Goal: Task Accomplishment & Management: Manage account settings

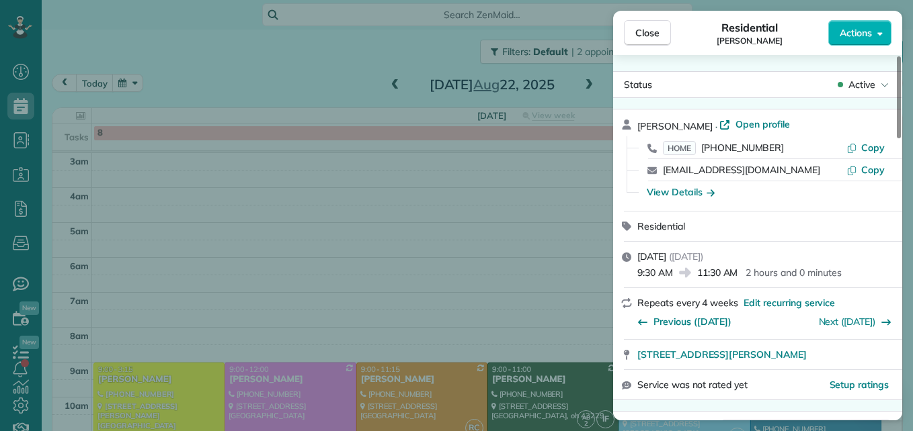
click at [653, 39] on span "Close" at bounding box center [647, 32] width 24 height 13
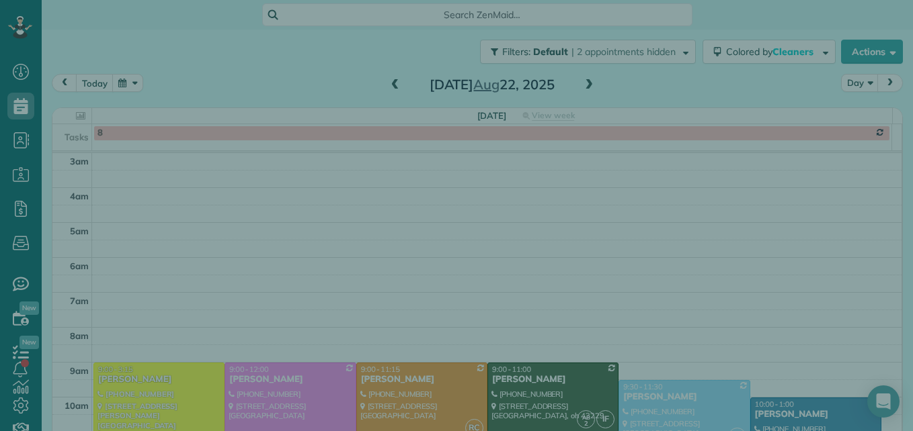
scroll to position [140, 0]
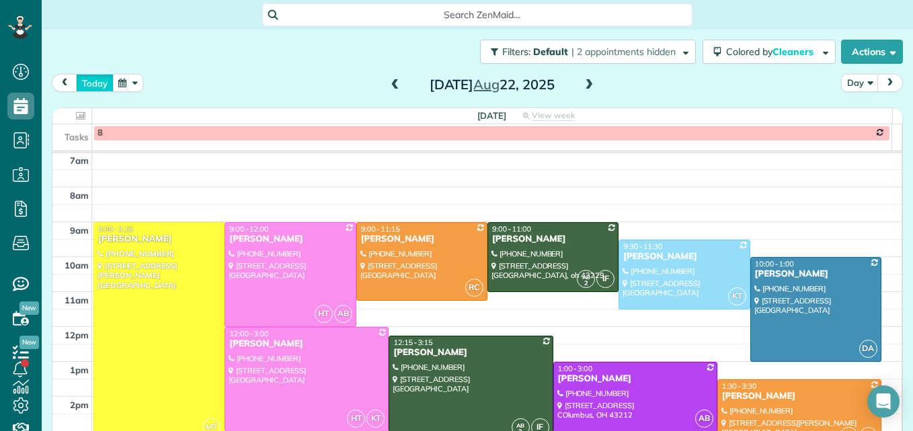
click at [84, 82] on button "today" at bounding box center [95, 83] width 38 height 18
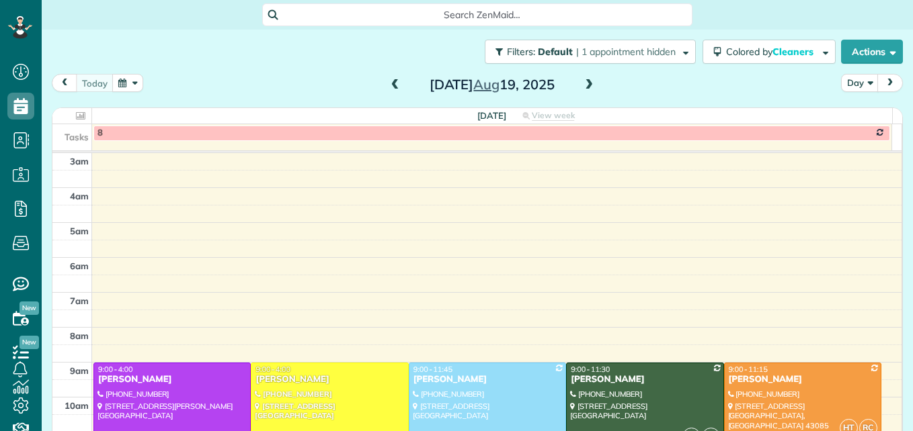
scroll to position [140, 0]
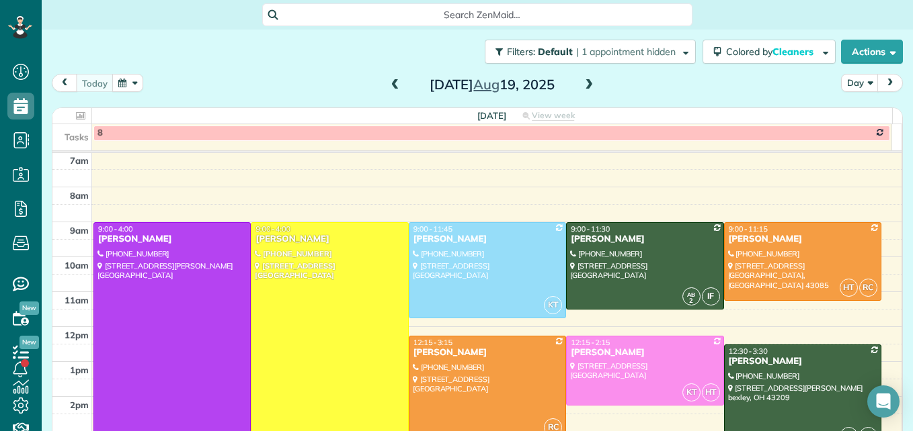
click at [294, 292] on div at bounding box center [329, 344] width 156 height 243
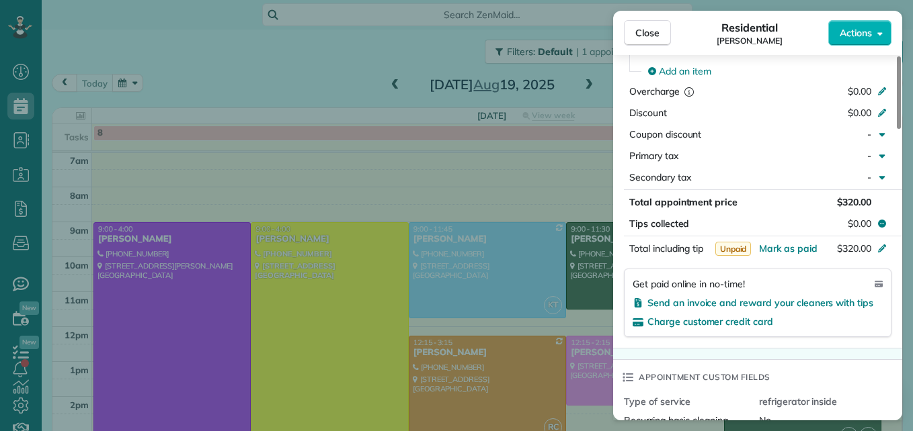
scroll to position [740, 0]
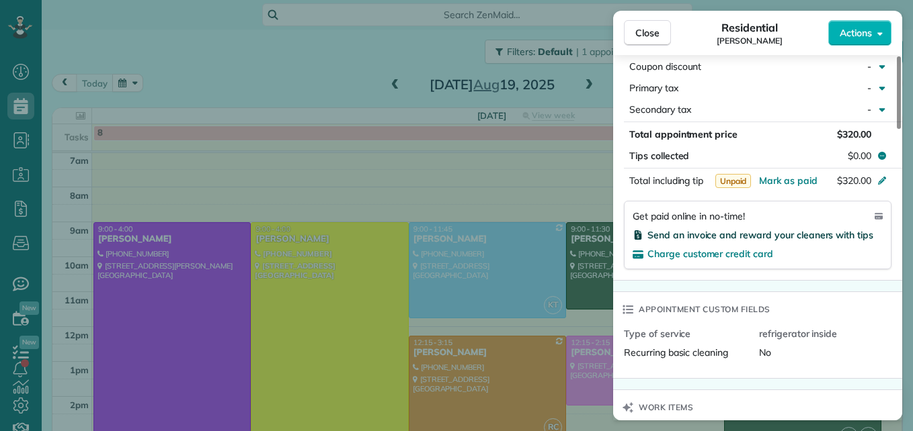
click at [788, 234] on span "Send an invoice and reward your cleaners with tips" at bounding box center [760, 235] width 226 height 12
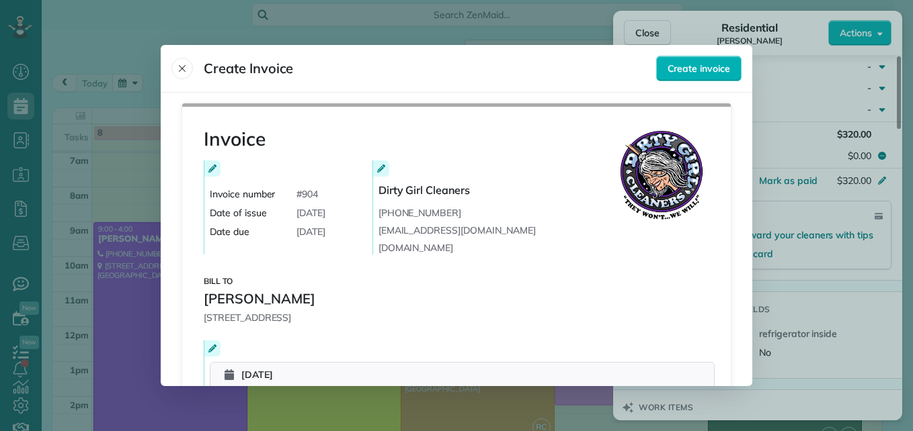
scroll to position [269, 0]
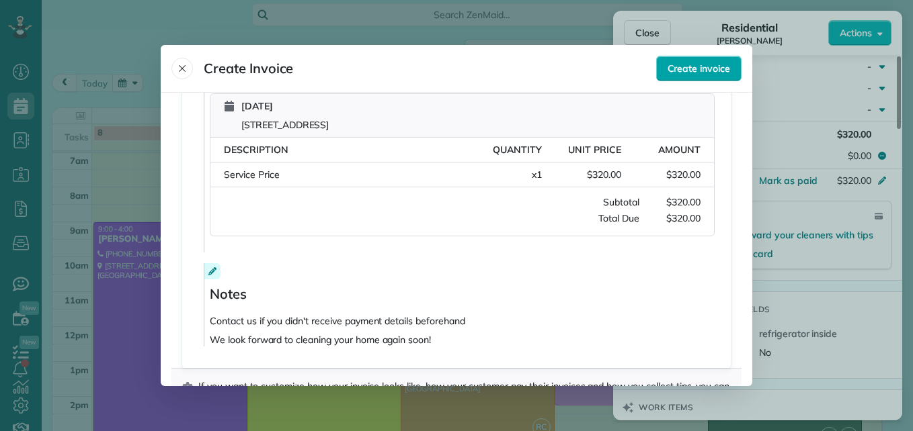
click at [690, 75] on span "Create invoice" at bounding box center [698, 68] width 62 height 13
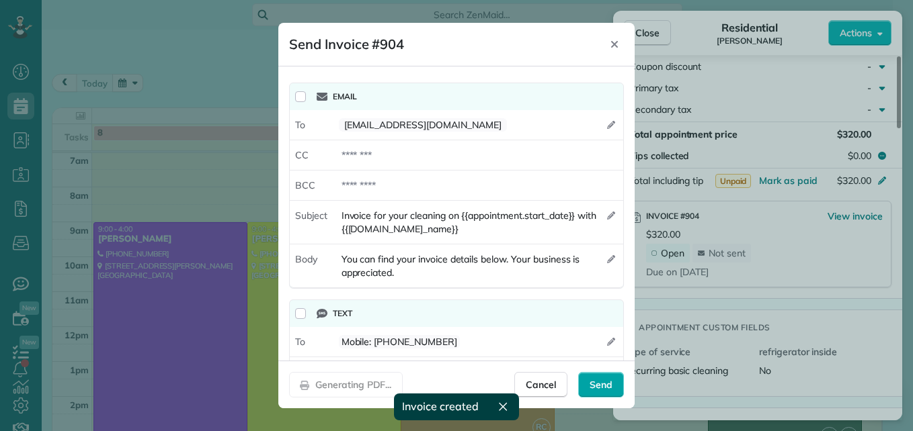
click at [598, 384] on span "Send" at bounding box center [600, 384] width 23 height 13
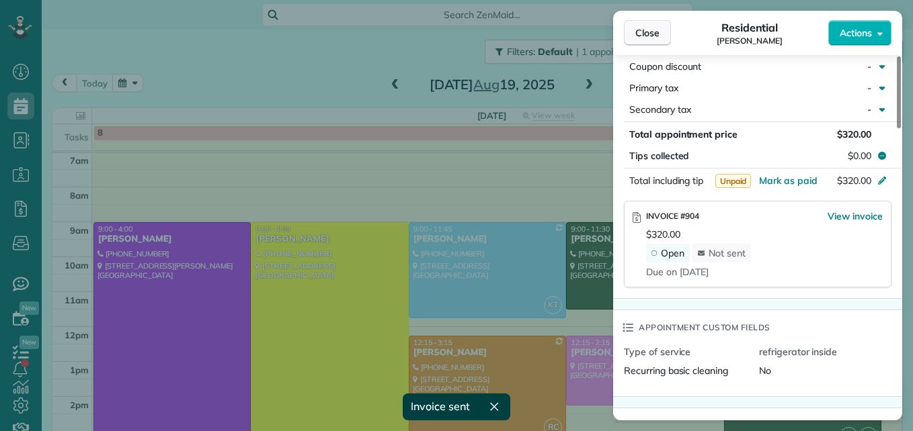
click at [645, 34] on span "Close" at bounding box center [647, 32] width 24 height 13
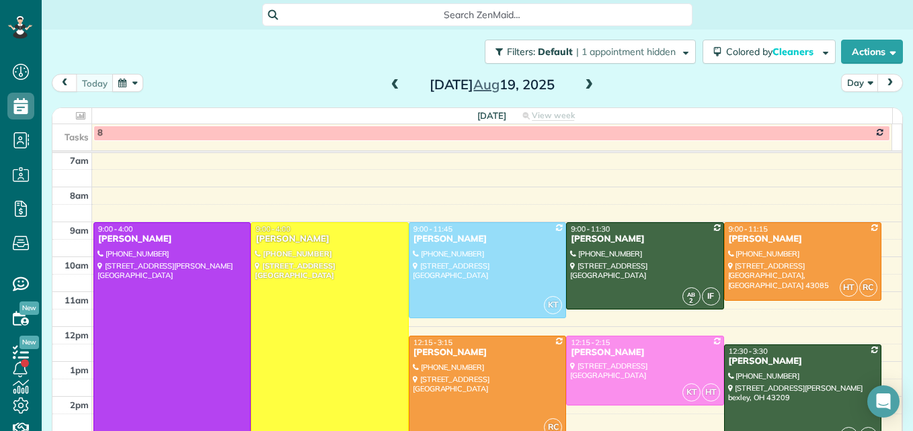
click at [151, 324] on div at bounding box center [172, 344] width 156 height 243
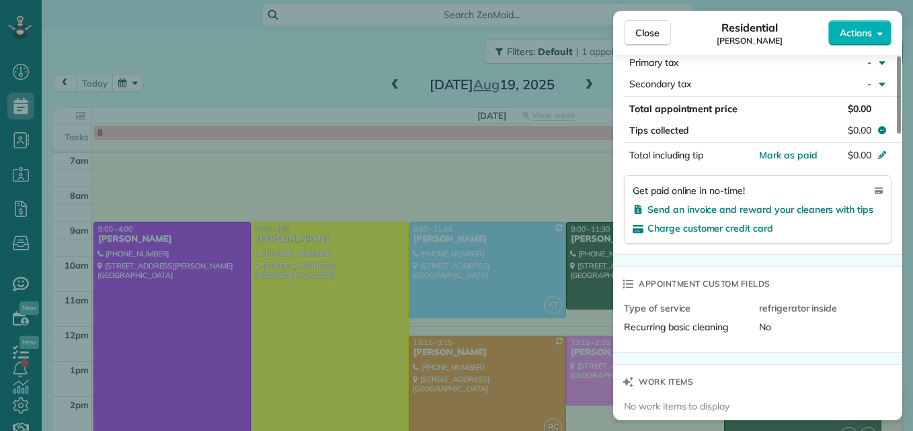
scroll to position [605, 0]
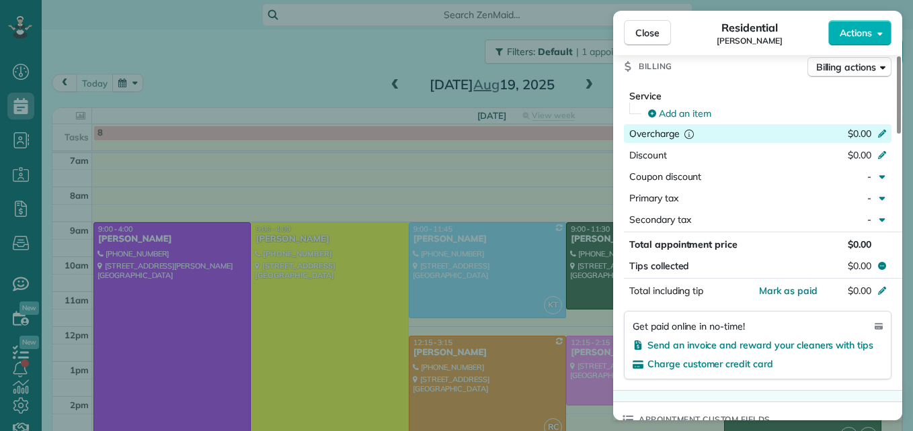
click at [878, 130] on icon at bounding box center [881, 132] width 11 height 11
type input "***"
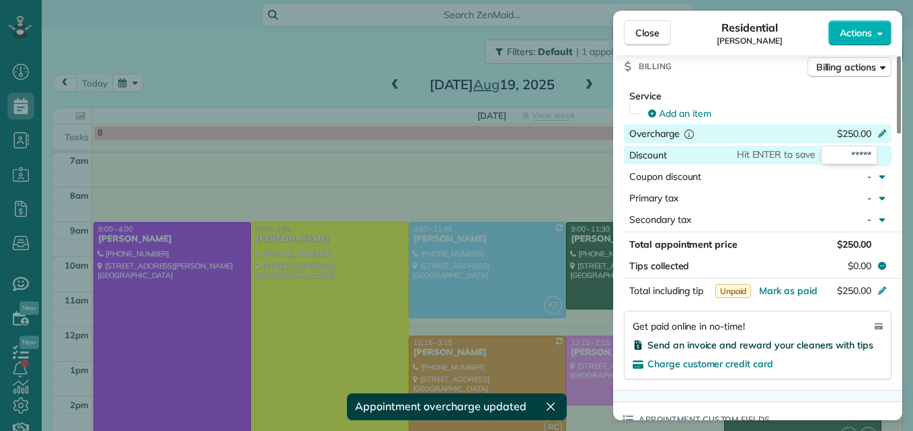
click at [823, 347] on span "Send an invoice and reward your cleaners with tips" at bounding box center [760, 345] width 226 height 12
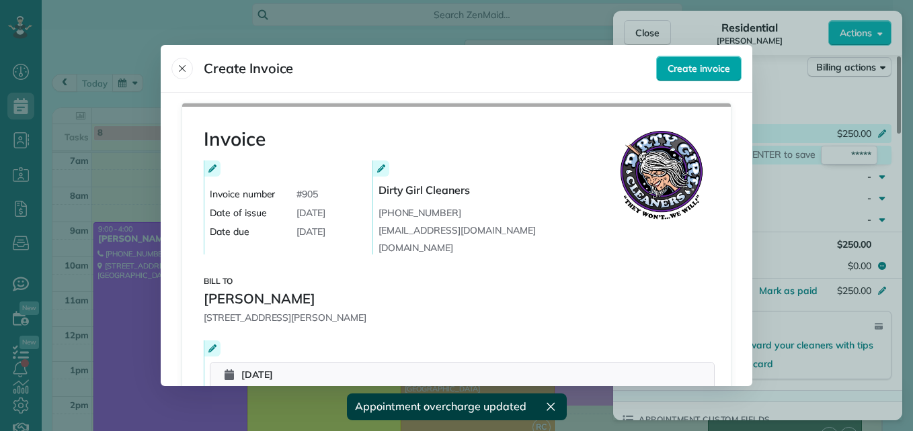
click at [677, 62] on span "Create invoice" at bounding box center [698, 68] width 62 height 13
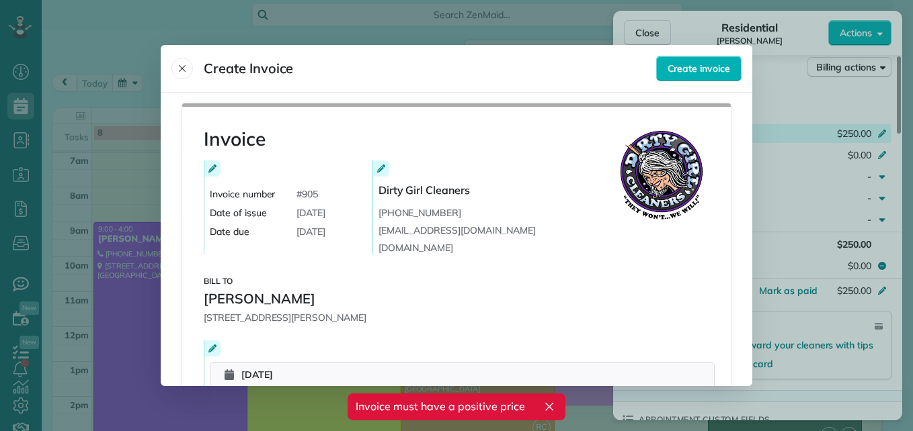
scroll to position [202, 0]
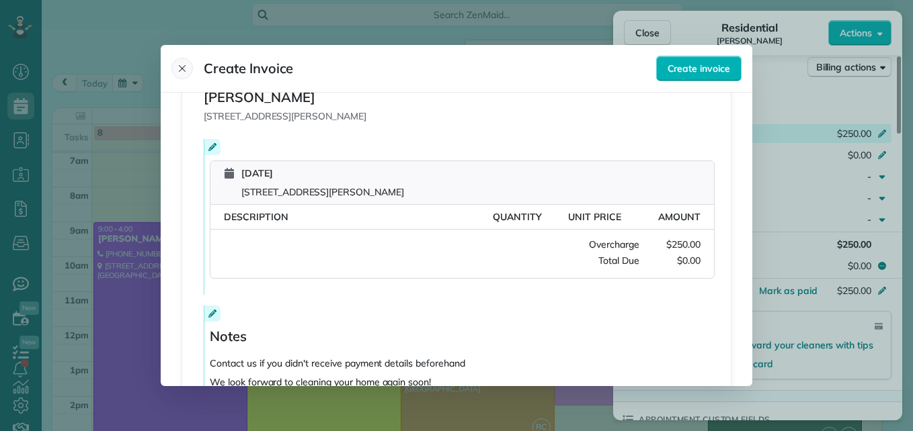
click at [179, 70] on icon "Close" at bounding box center [182, 68] width 11 height 11
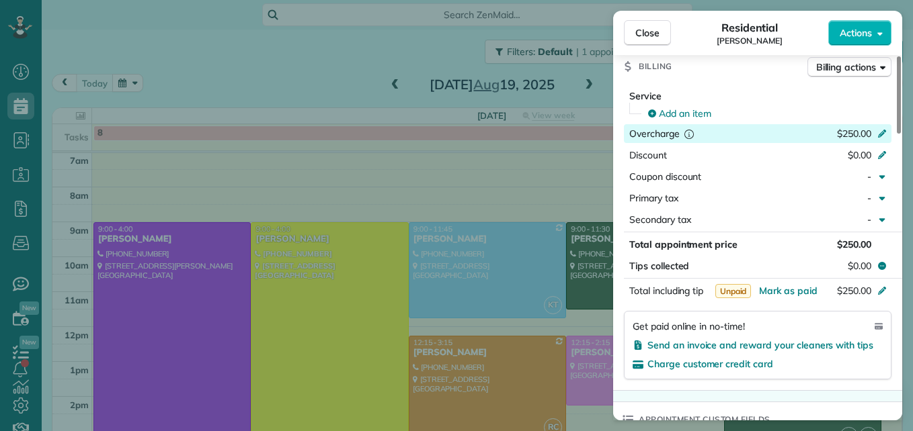
click at [764, 142] on div "$250.00" at bounding box center [810, 135] width 131 height 16
type input "*"
click at [813, 88] on div "Service Add an item Overcharge Hit ENTER to save * Discount $0.00 Coupon discou…" at bounding box center [757, 237] width 289 height 306
click at [703, 114] on span "Add an item" at bounding box center [685, 113] width 52 height 13
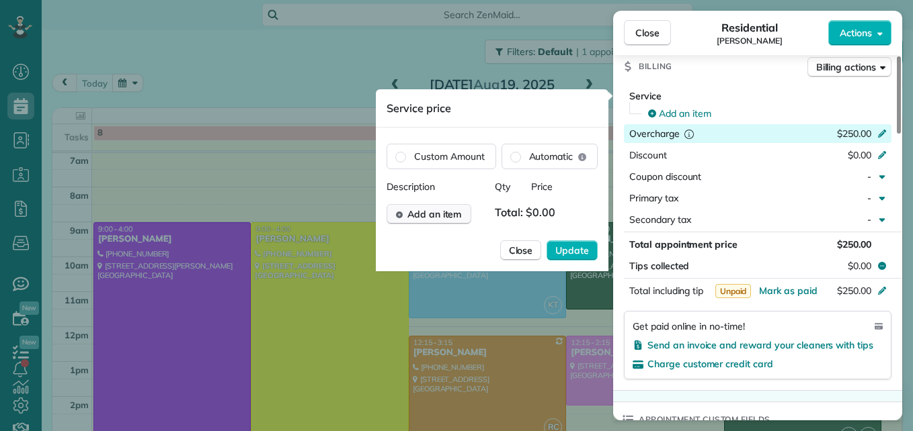
click at [442, 208] on span "Add an item" at bounding box center [434, 214] width 54 height 13
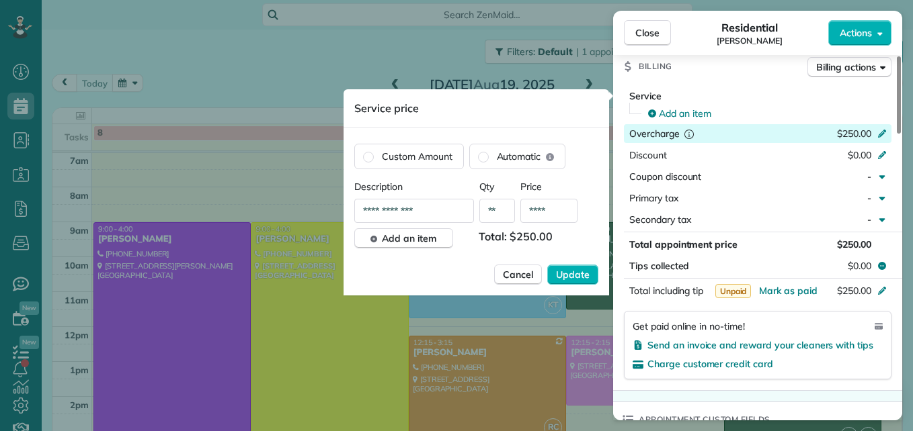
type input "****"
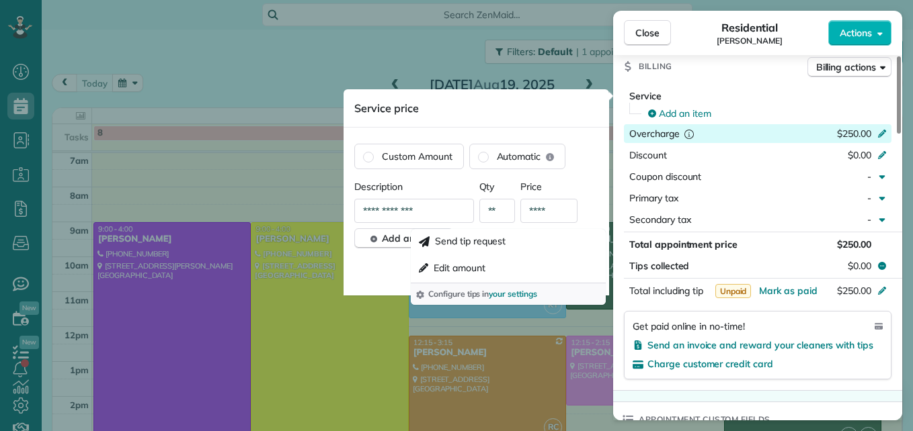
click at [615, 206] on div "Service Add an item Overcharge $250.00 Discount $0.00 Coupon discount - Primary…" at bounding box center [757, 160] width 289 height 142
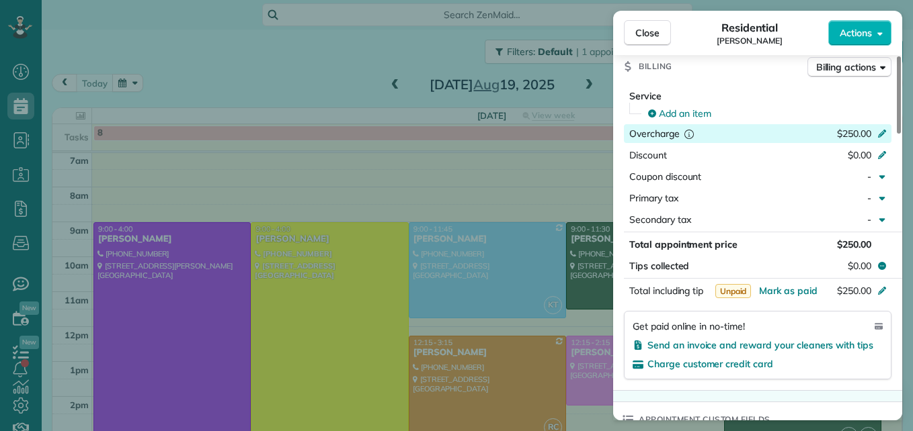
click at [867, 128] on span "$250.00" at bounding box center [854, 134] width 34 height 12
type input "*"
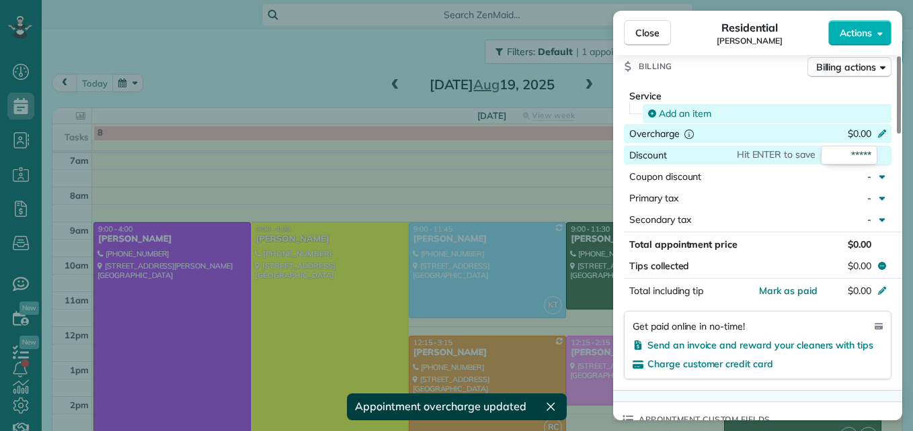
click at [696, 112] on span "Add an item" at bounding box center [685, 113] width 52 height 13
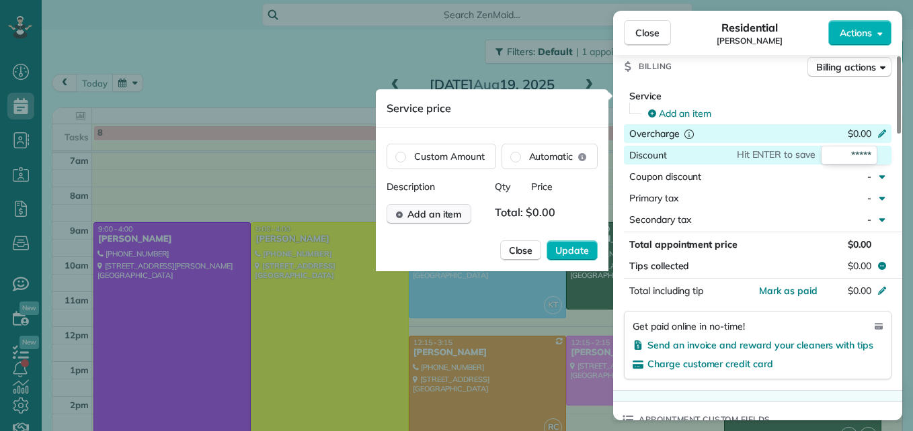
click at [441, 213] on span "Add an item" at bounding box center [434, 214] width 54 height 13
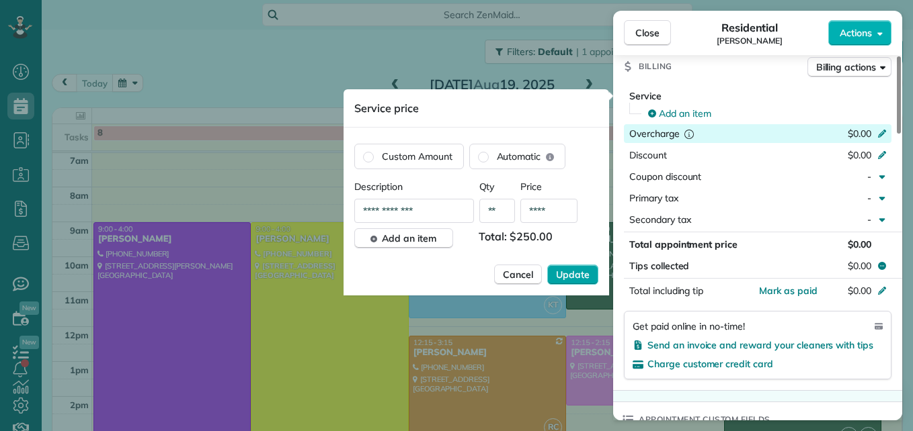
type input "****"
click at [581, 277] on span "Update" at bounding box center [573, 274] width 34 height 13
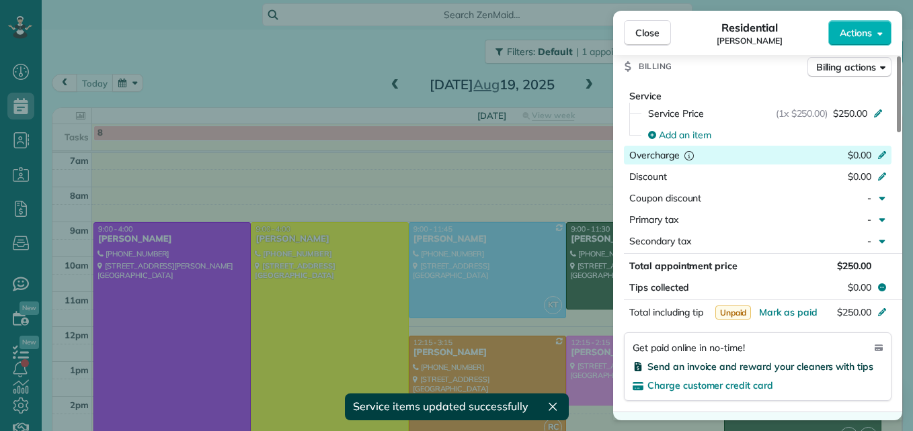
click at [723, 363] on span "Send an invoice and reward your cleaners with tips" at bounding box center [760, 367] width 226 height 12
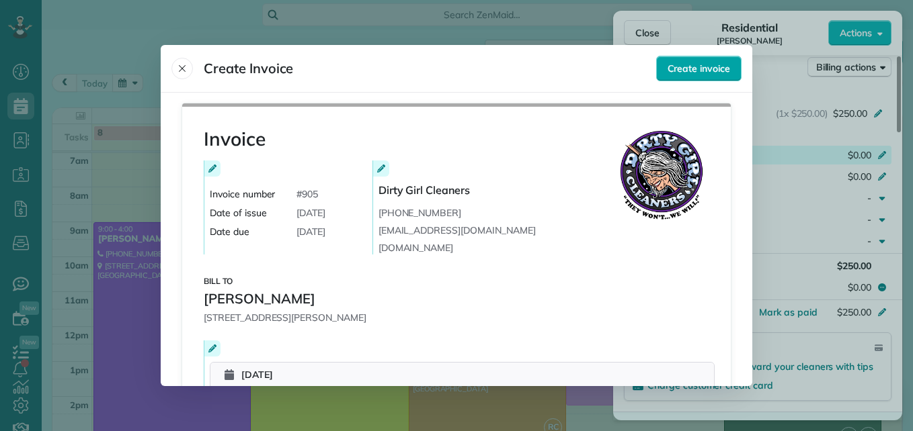
click at [680, 57] on button "Create invoice" at bounding box center [698, 69] width 85 height 26
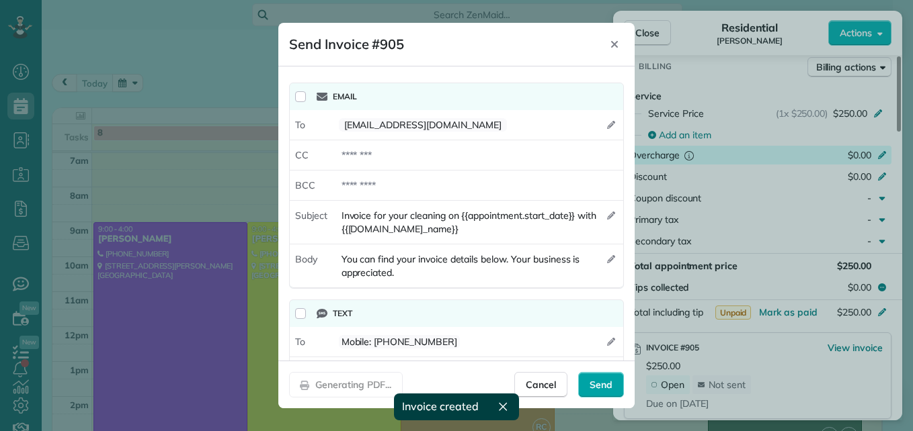
click at [587, 383] on div "Send" at bounding box center [601, 385] width 46 height 26
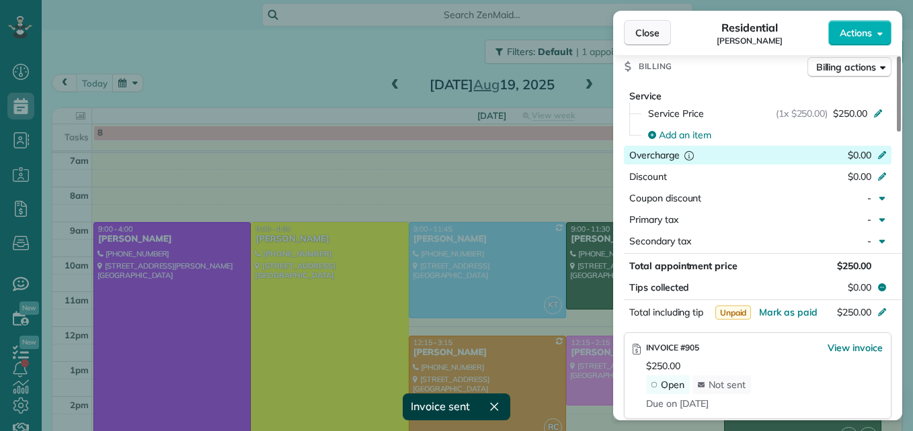
click at [653, 24] on button "Close" at bounding box center [647, 33] width 47 height 26
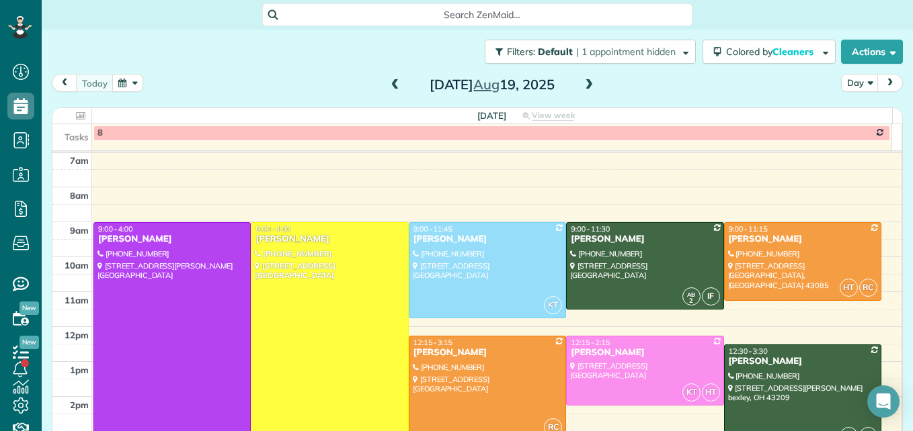
click at [390, 89] on span at bounding box center [395, 85] width 15 height 12
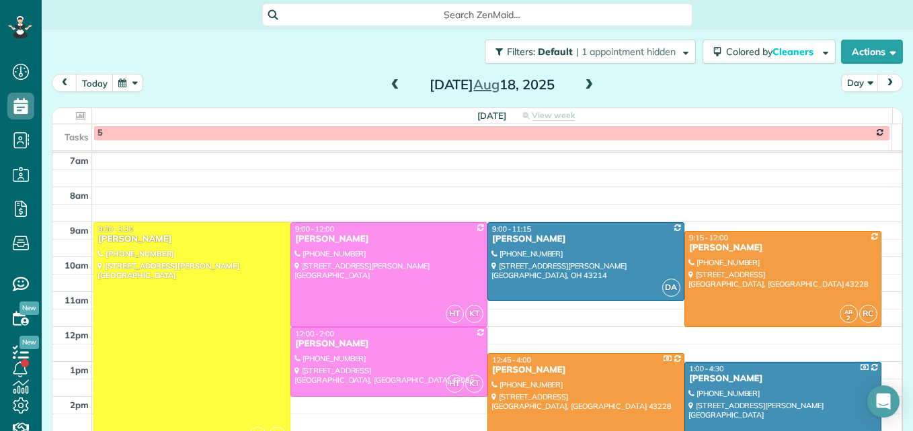
click at [192, 390] on div at bounding box center [192, 336] width 196 height 226
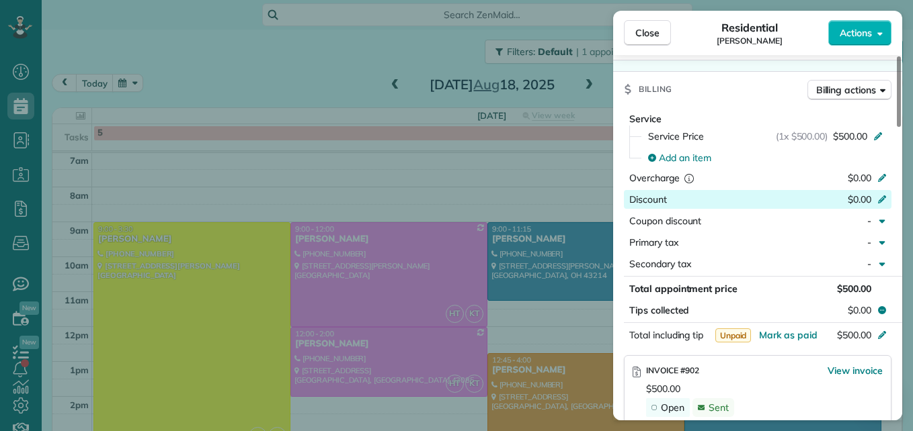
scroll to position [675, 0]
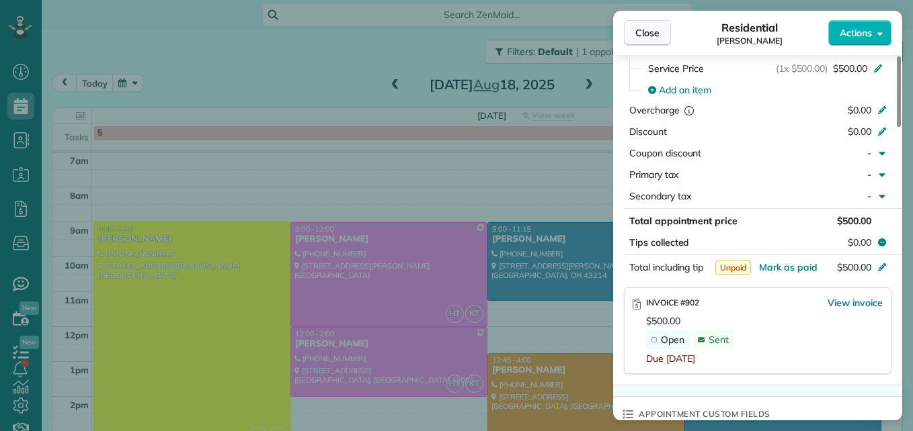
click at [635, 36] on span "Close" at bounding box center [647, 32] width 24 height 13
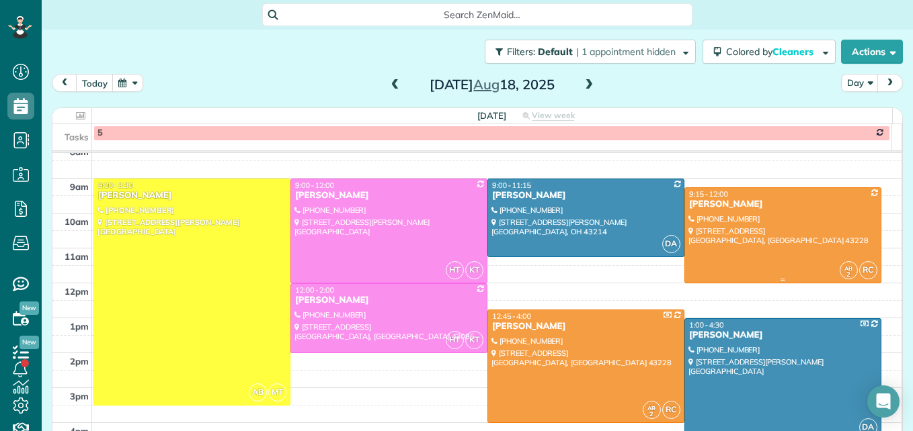
scroll to position [208, 0]
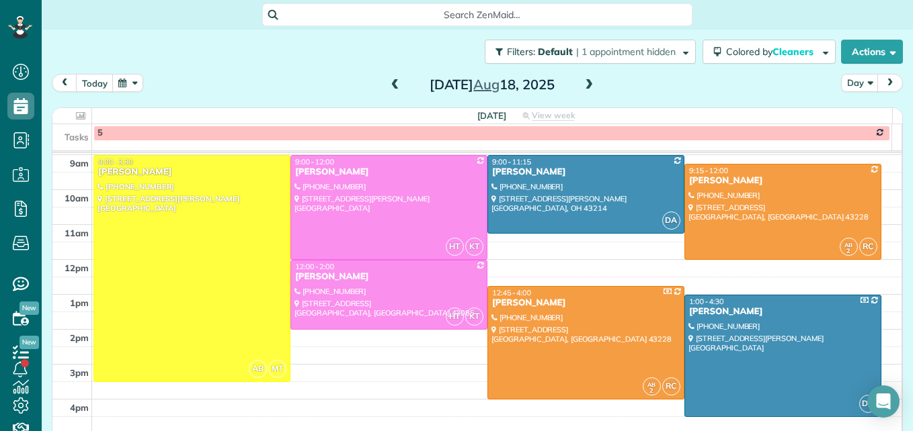
click at [583, 82] on span at bounding box center [588, 85] width 15 height 12
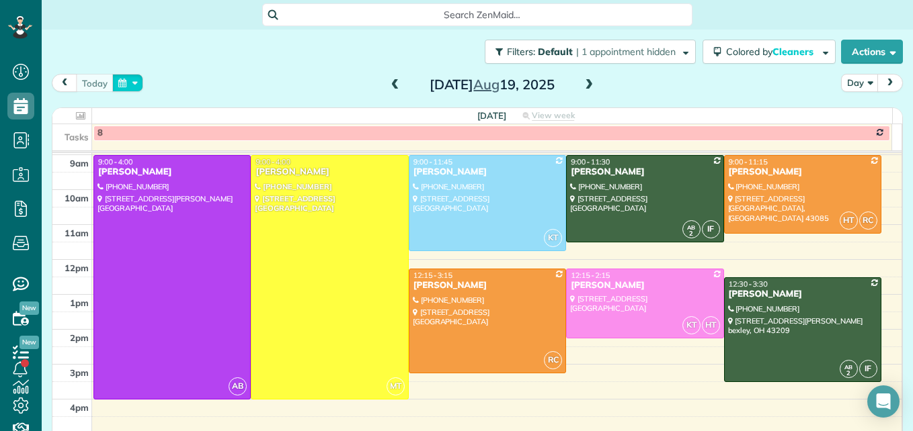
click at [128, 76] on button "button" at bounding box center [127, 83] width 31 height 18
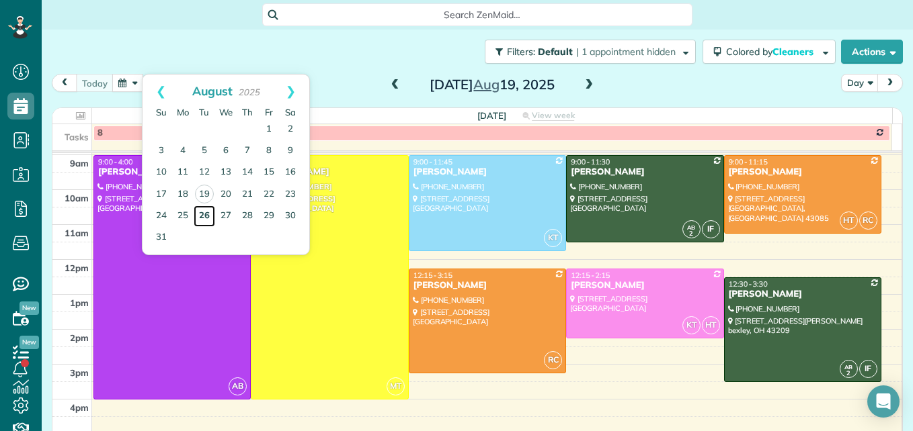
click at [204, 214] on link "26" at bounding box center [205, 217] width 22 height 22
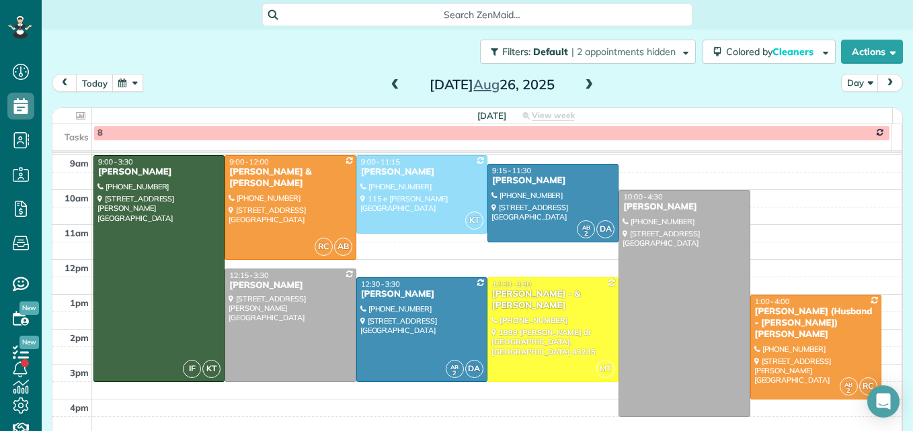
click at [585, 85] on span at bounding box center [588, 85] width 15 height 12
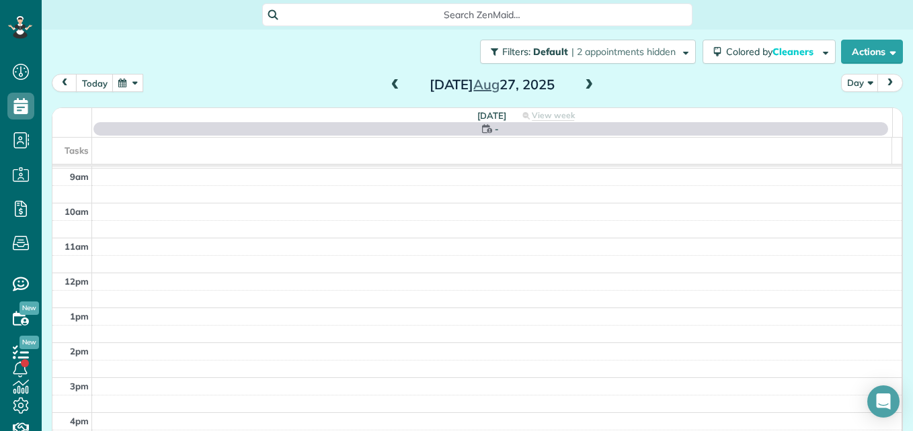
scroll to position [140, 0]
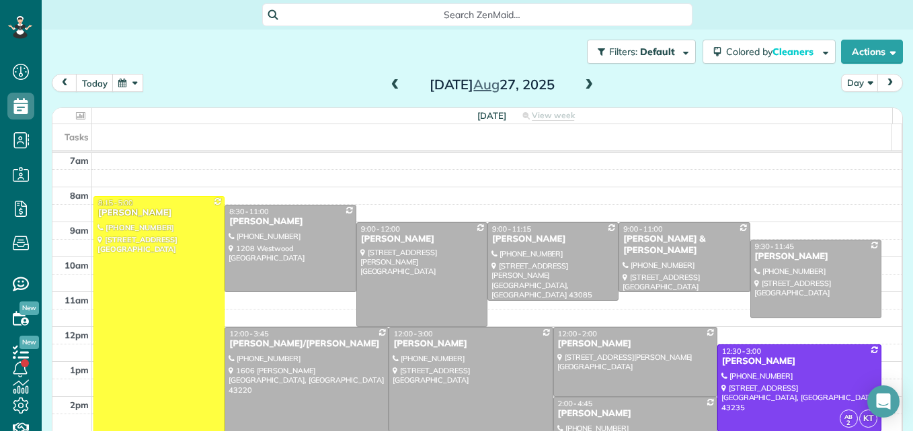
click at [585, 85] on span at bounding box center [588, 85] width 15 height 12
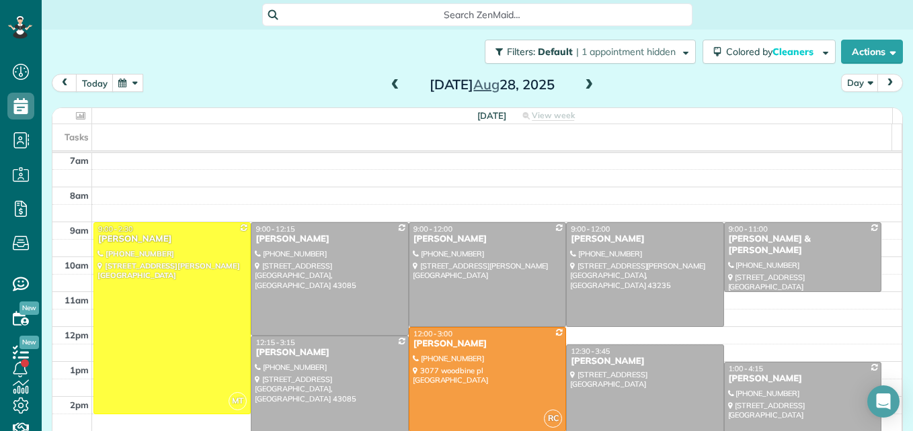
click at [585, 85] on span at bounding box center [588, 85] width 15 height 12
